Goal: Task Accomplishment & Management: Use online tool/utility

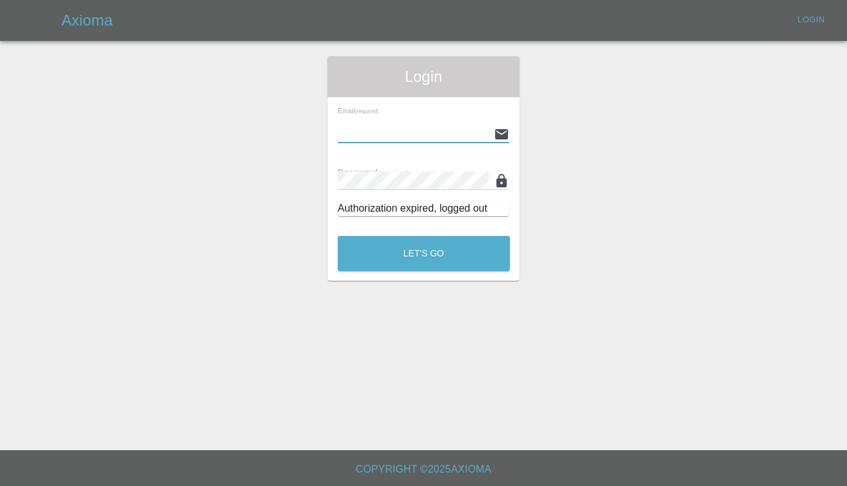
type input "[PERSON_NAME][EMAIL_ADDRESS][PERSON_NAME][DOMAIN_NAME]"
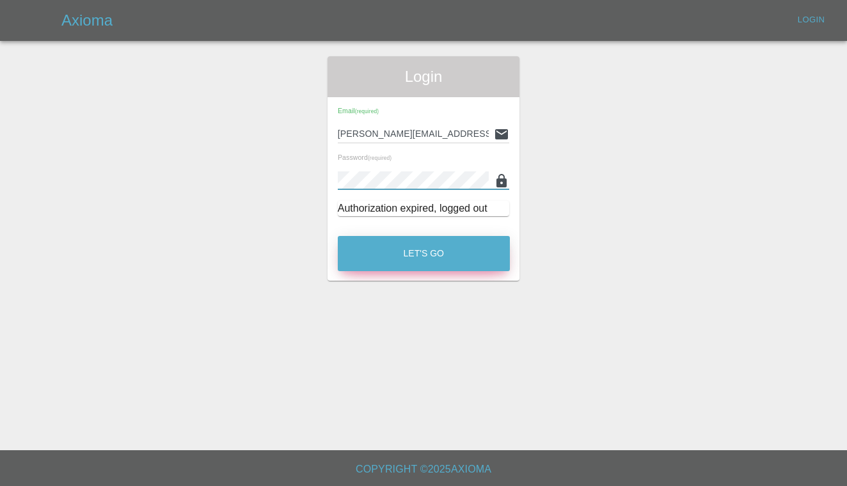
click at [410, 252] on button "Let's Go" at bounding box center [424, 253] width 172 height 35
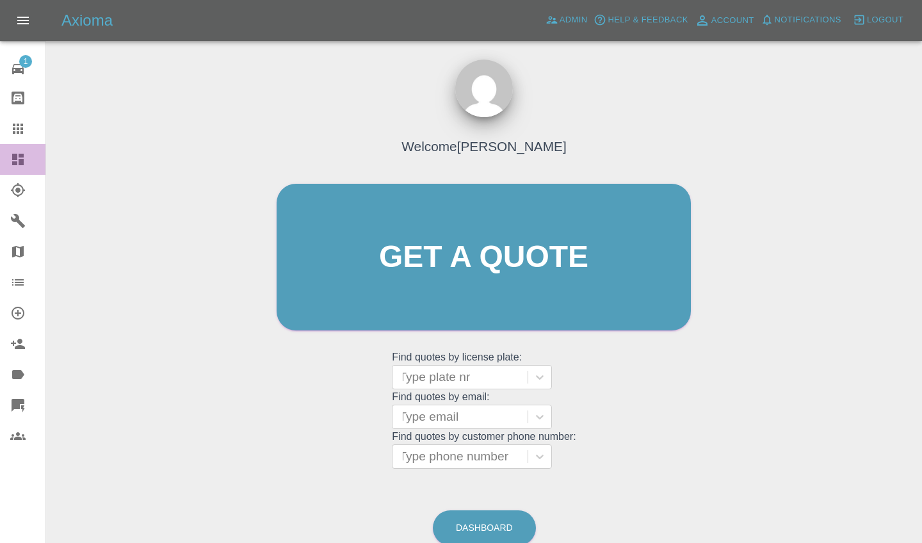
click at [20, 163] on icon at bounding box center [18, 160] width 12 height 12
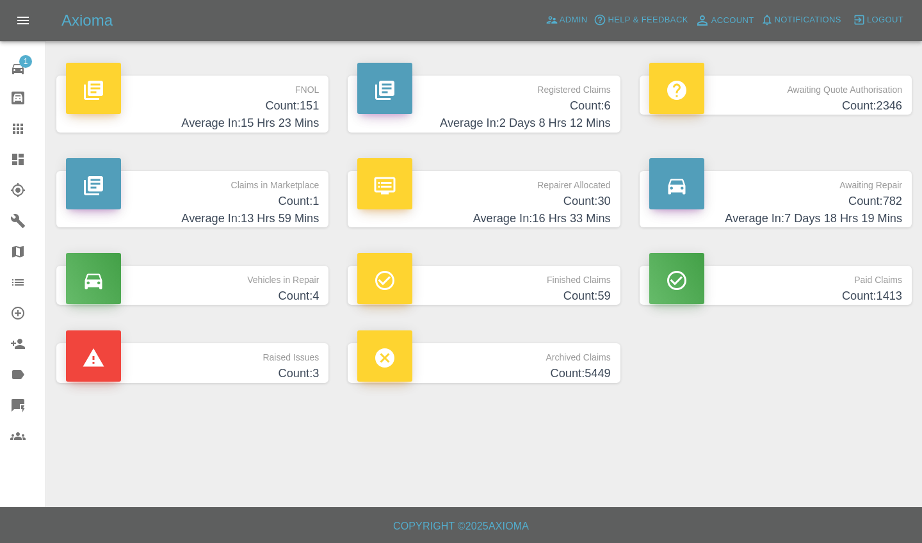
click at [504, 130] on h4 "Average In: 2 Days 8 Hrs 12 Mins" at bounding box center [483, 123] width 253 height 17
click at [511, 124] on h4 "Average In: 2 Days 8 Hrs 12 Mins" at bounding box center [483, 123] width 253 height 17
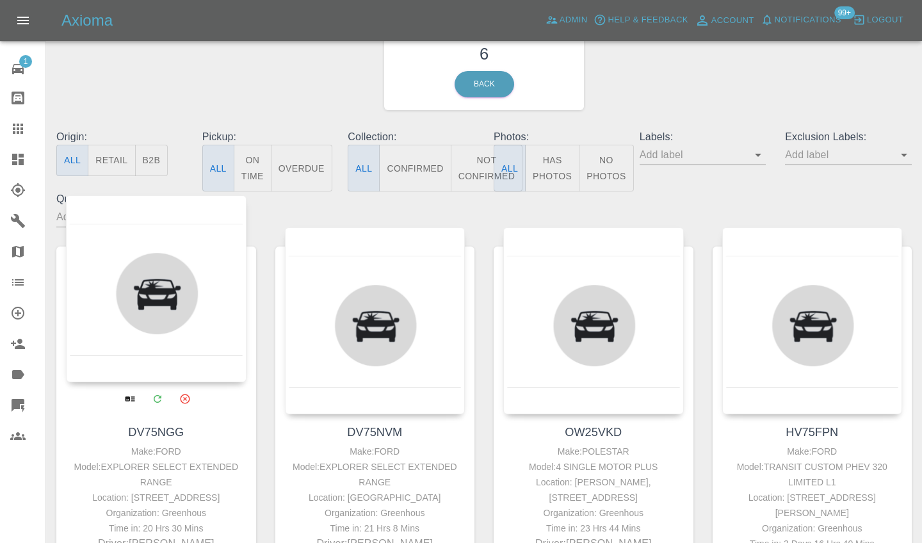
scroll to position [76, 0]
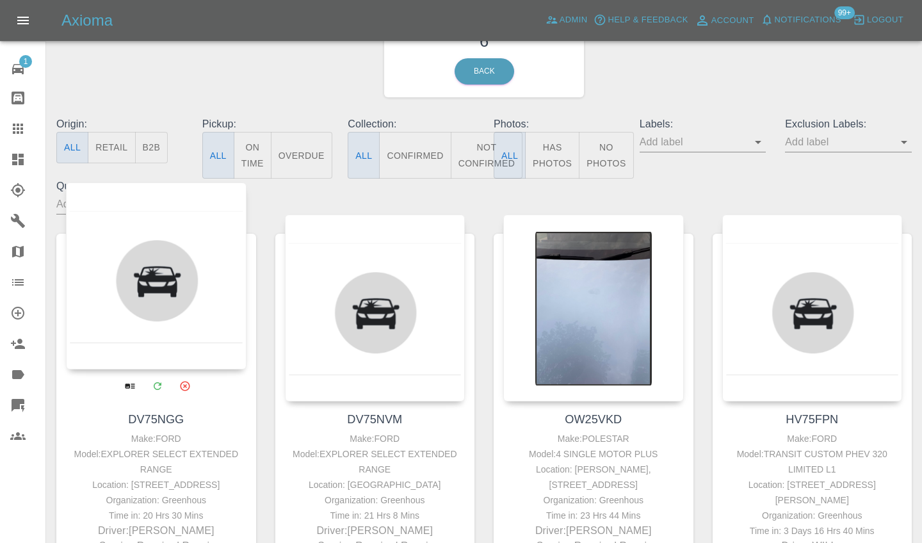
click at [180, 297] on div at bounding box center [156, 275] width 180 height 187
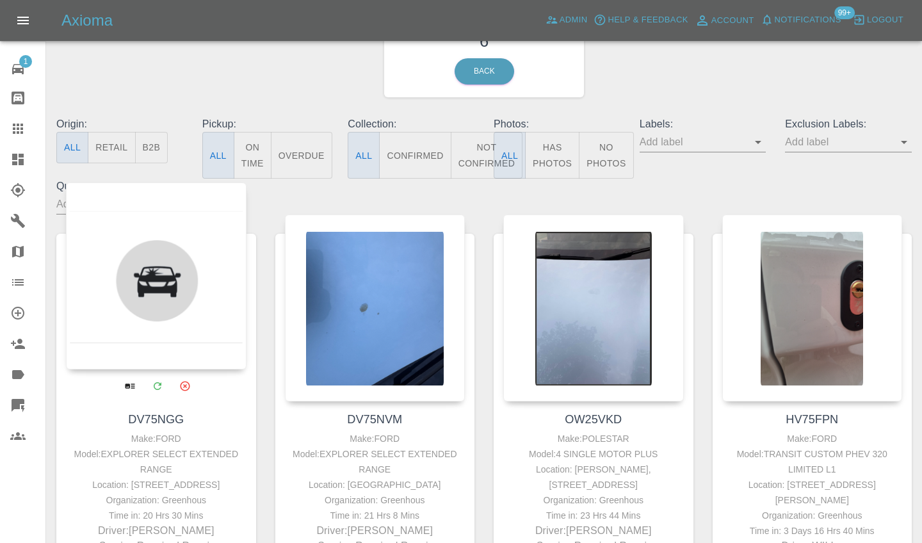
click at [185, 291] on div at bounding box center [156, 275] width 180 height 187
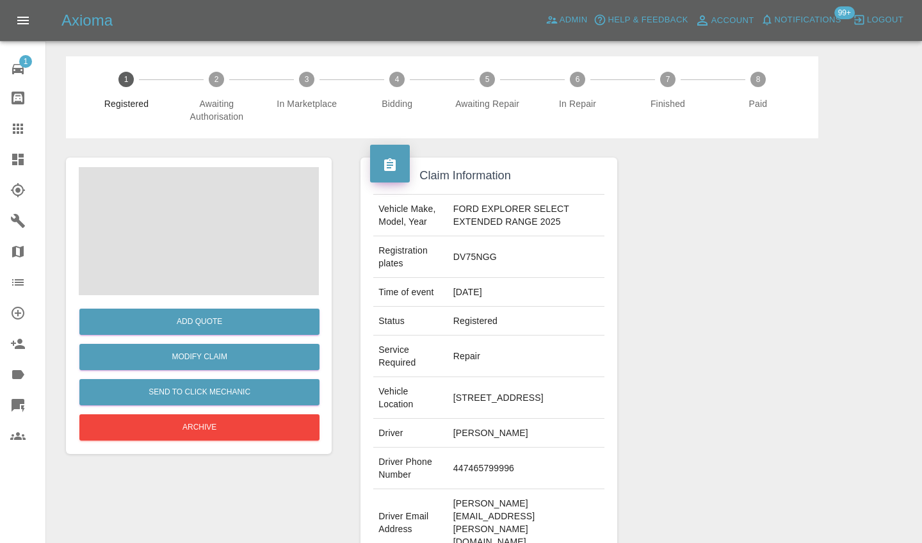
click at [173, 319] on button "Add Quote" at bounding box center [199, 321] width 240 height 26
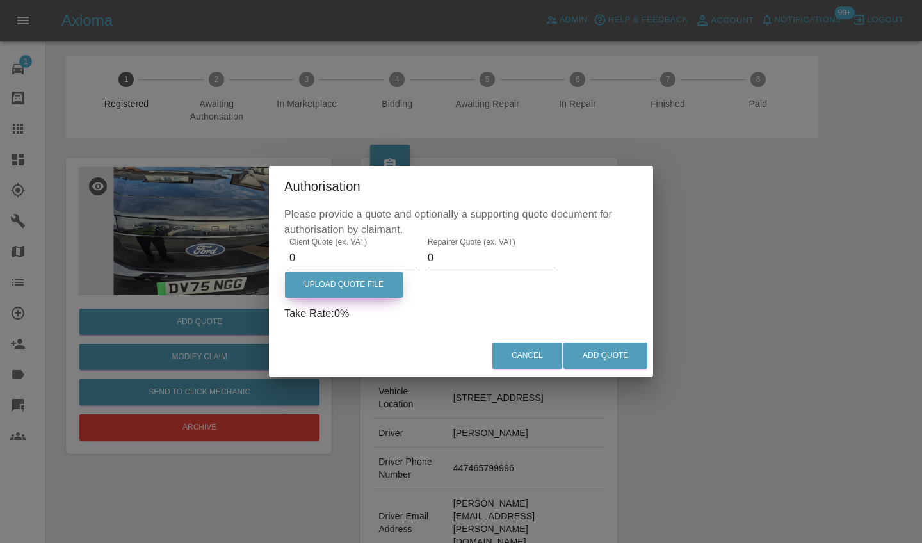
click at [335, 275] on label "Upload Quote File" at bounding box center [344, 284] width 118 height 26
click at [0, 0] on input "Upload Quote File" at bounding box center [0, 0] width 0 height 0
click at [343, 266] on input "0" at bounding box center [353, 258] width 128 height 20
type input "200"
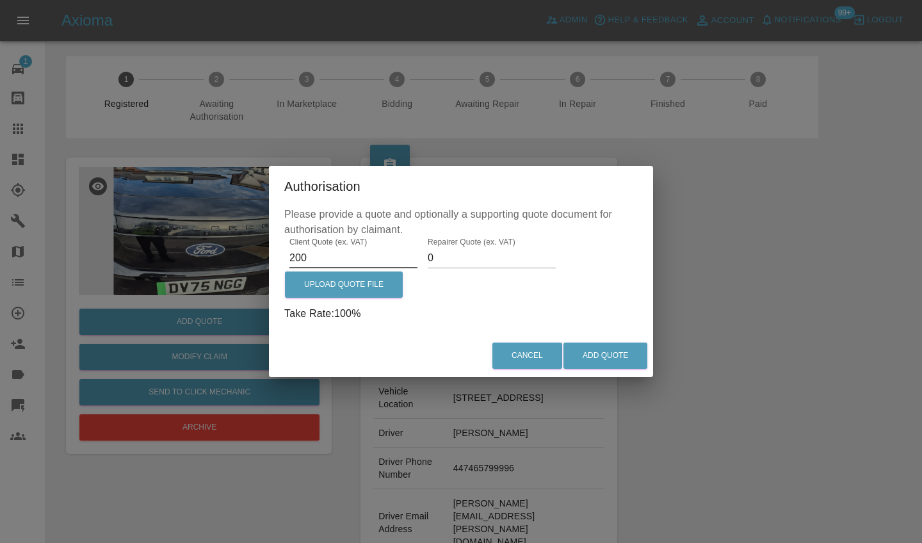
click at [438, 256] on input "0" at bounding box center [492, 258] width 128 height 20
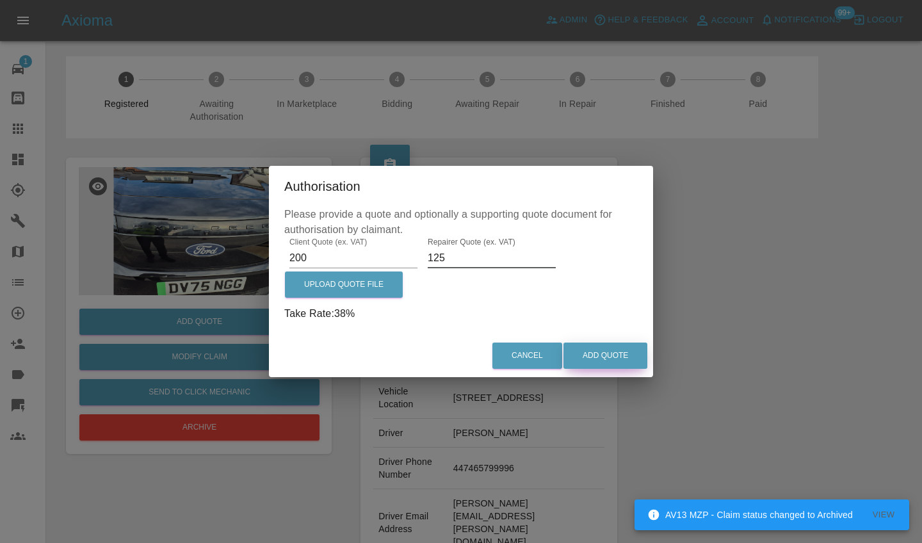
type input "125"
click at [588, 365] on button "Add Quote" at bounding box center [605, 355] width 84 height 26
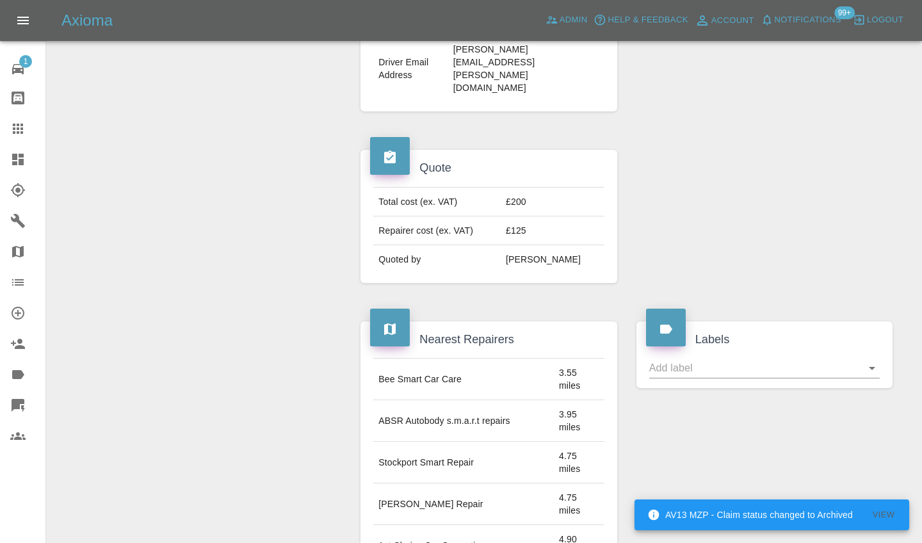
scroll to position [835, 0]
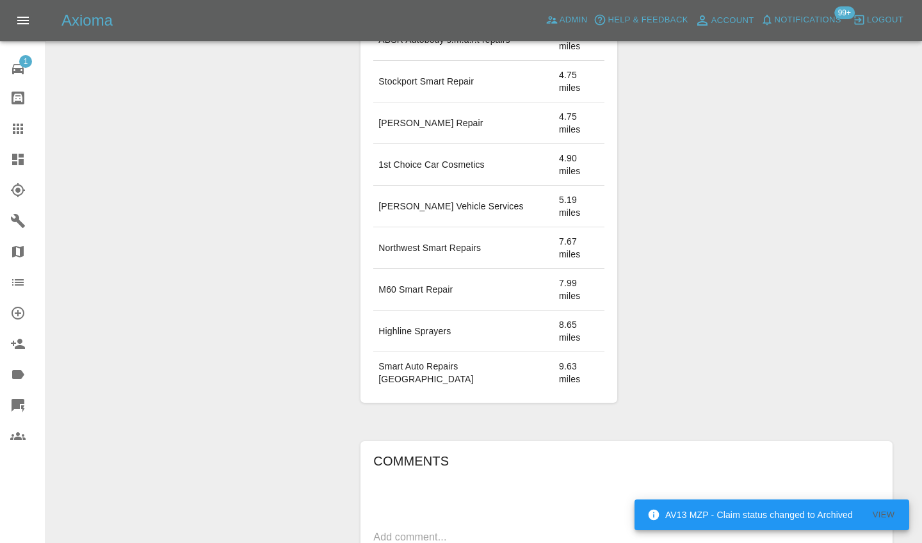
click at [543, 486] on textarea at bounding box center [626, 536] width 506 height 15
type textarea "Polish Front End - might need inspecting first"
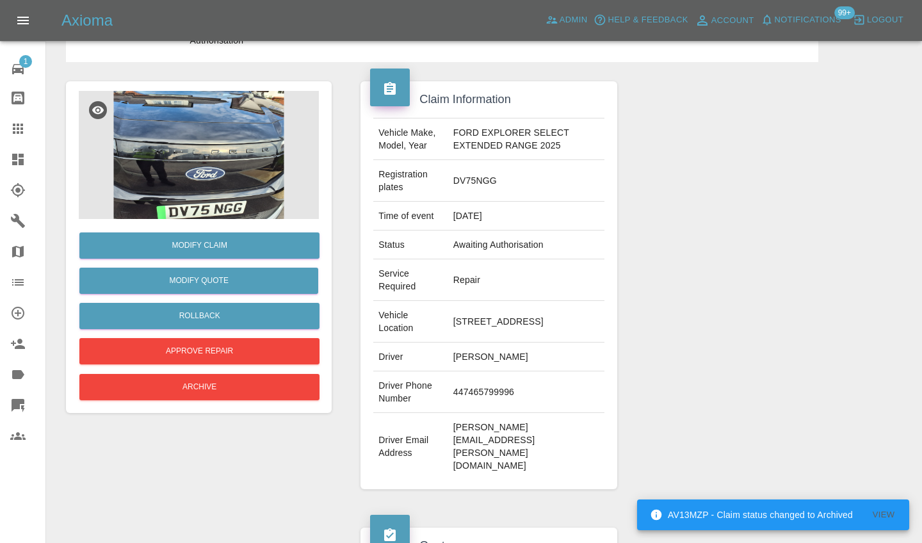
scroll to position [220, 0]
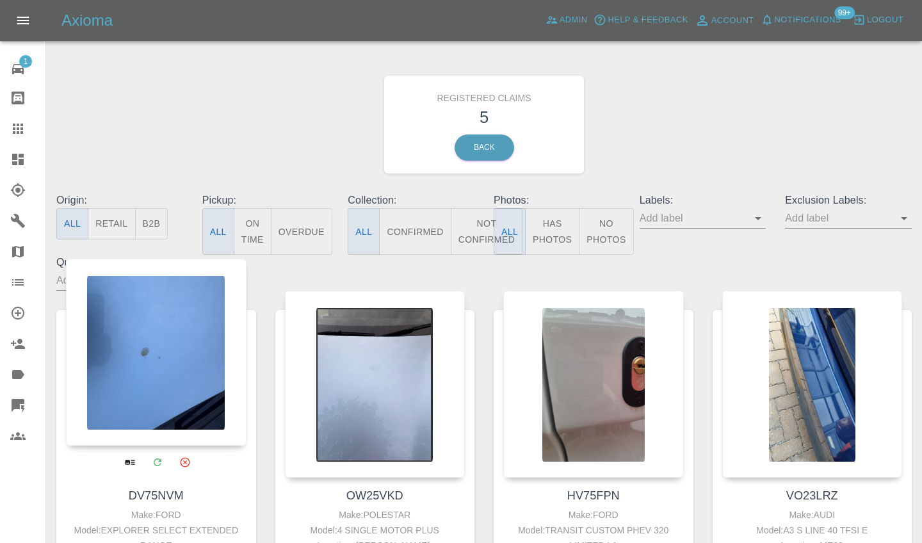
click at [176, 339] on div at bounding box center [156, 352] width 180 height 187
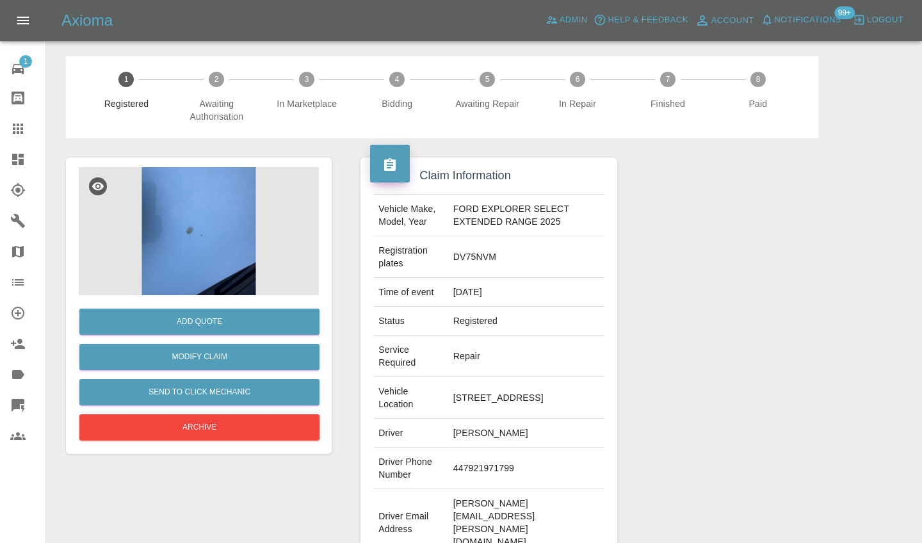
click at [217, 253] on img at bounding box center [199, 231] width 240 height 128
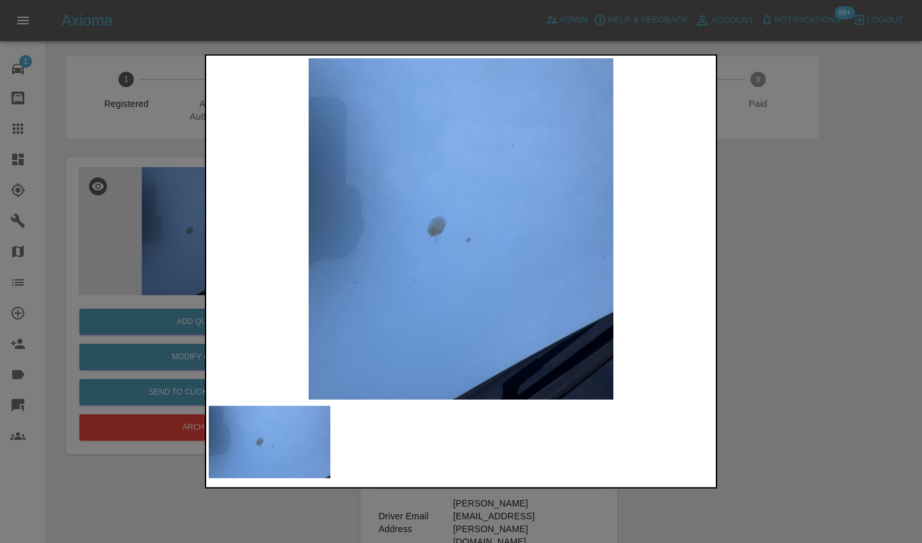
click at [847, 259] on div at bounding box center [461, 271] width 922 height 543
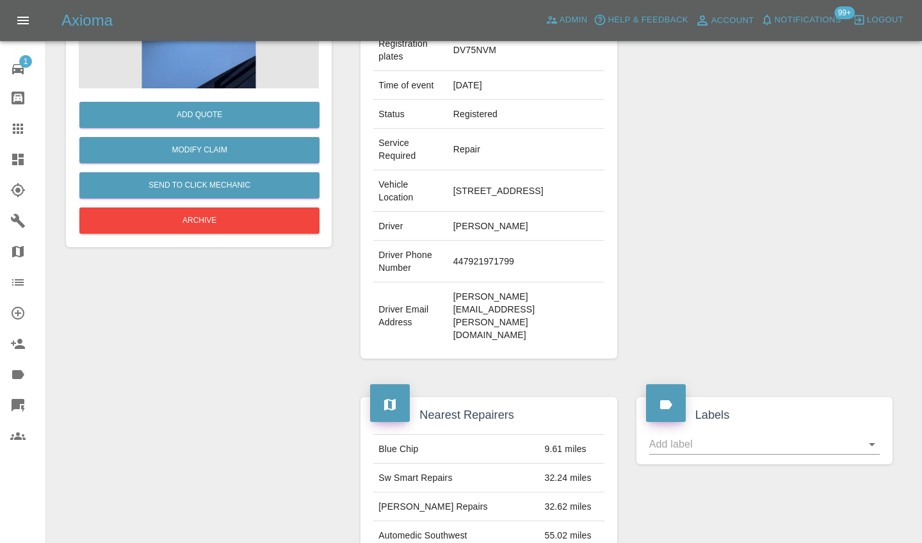
scroll to position [111, 0]
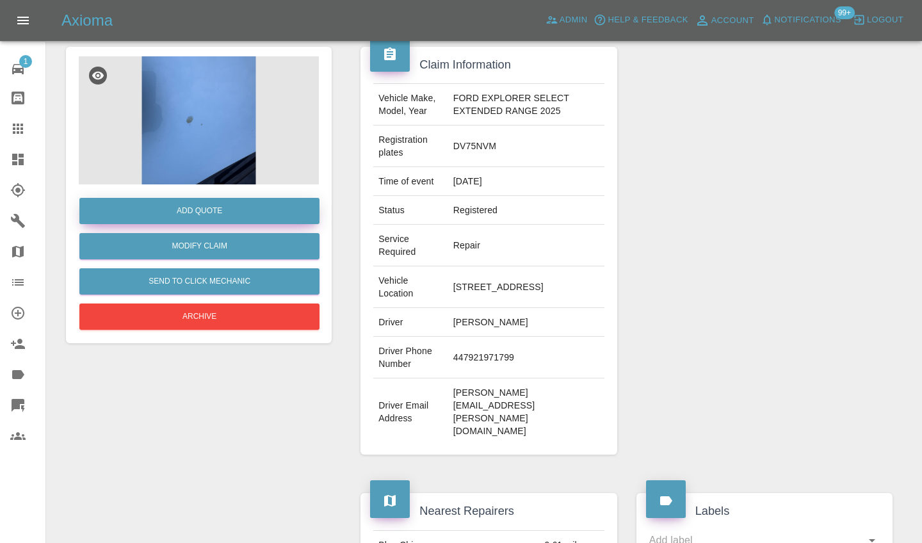
click at [234, 205] on button "Add Quote" at bounding box center [199, 211] width 240 height 26
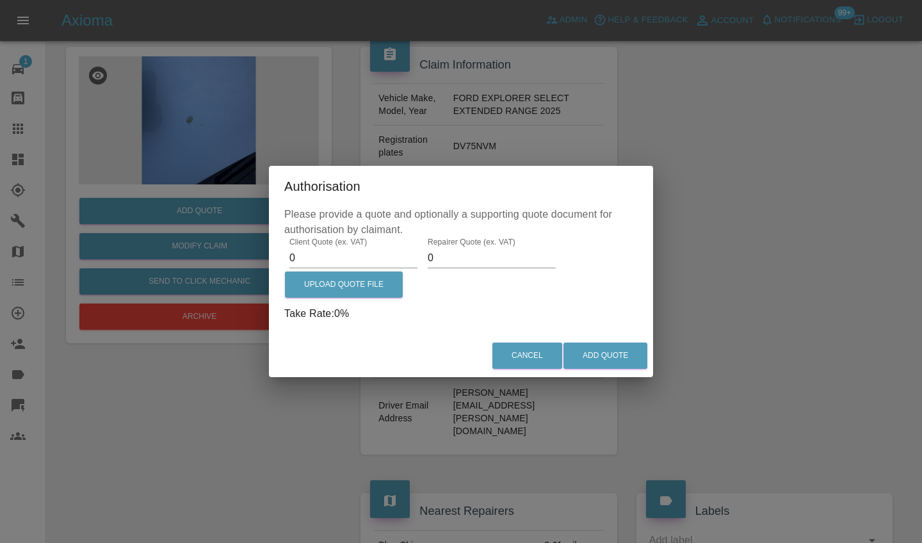
click at [325, 258] on input "0" at bounding box center [353, 258] width 128 height 20
